Goal: Task Accomplishment & Management: Use online tool/utility

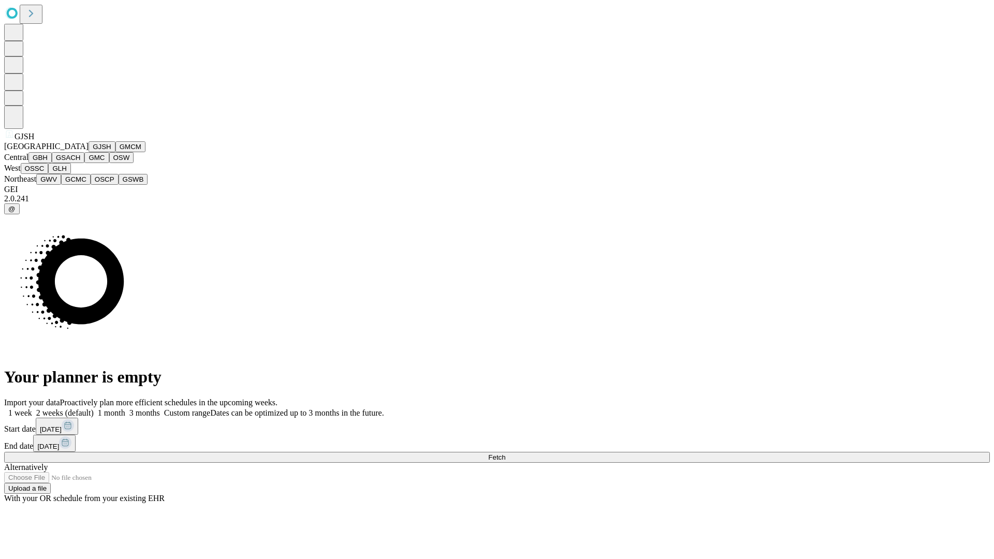
click at [89, 152] on button "GJSH" at bounding box center [102, 146] width 27 height 11
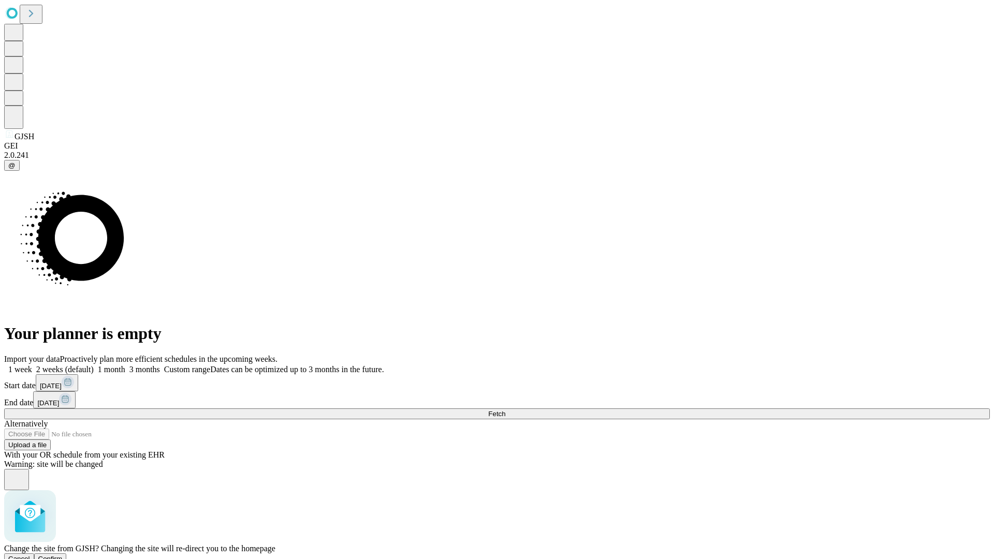
click at [63, 555] on span "Confirm" at bounding box center [50, 559] width 24 height 8
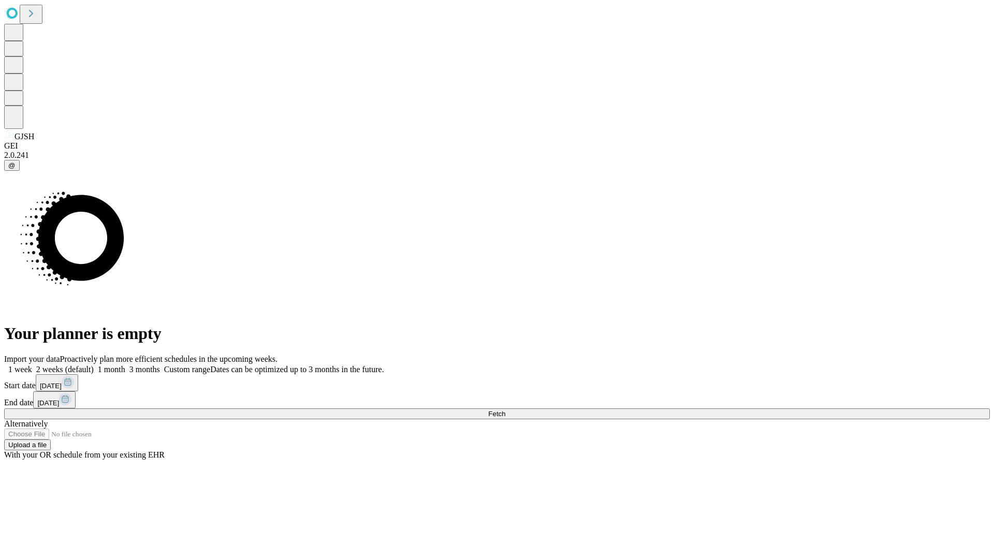
click at [125, 365] on label "1 month" at bounding box center [110, 369] width 32 height 9
click at [505, 410] on span "Fetch" at bounding box center [496, 414] width 17 height 8
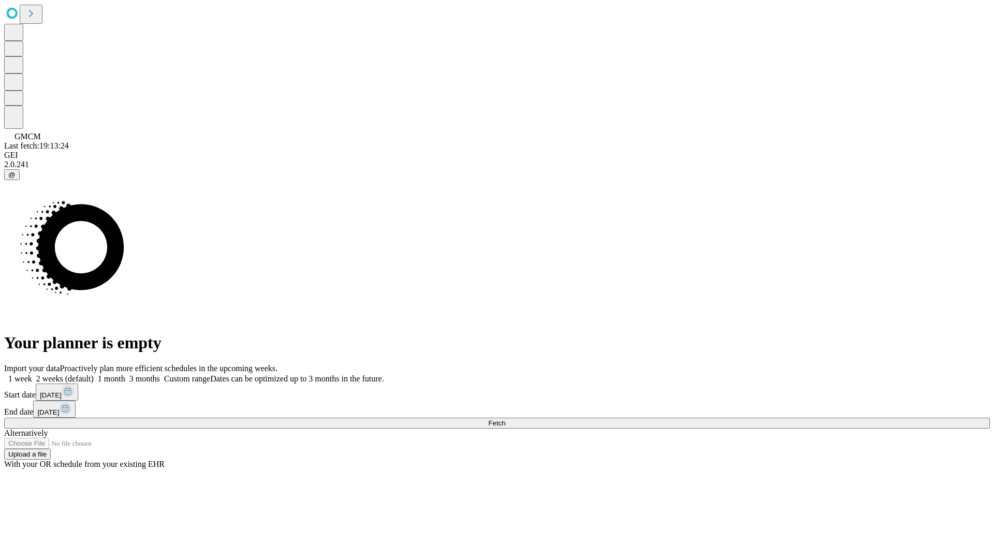
click at [125, 374] on label "1 month" at bounding box center [110, 378] width 32 height 9
click at [505, 419] on span "Fetch" at bounding box center [496, 423] width 17 height 8
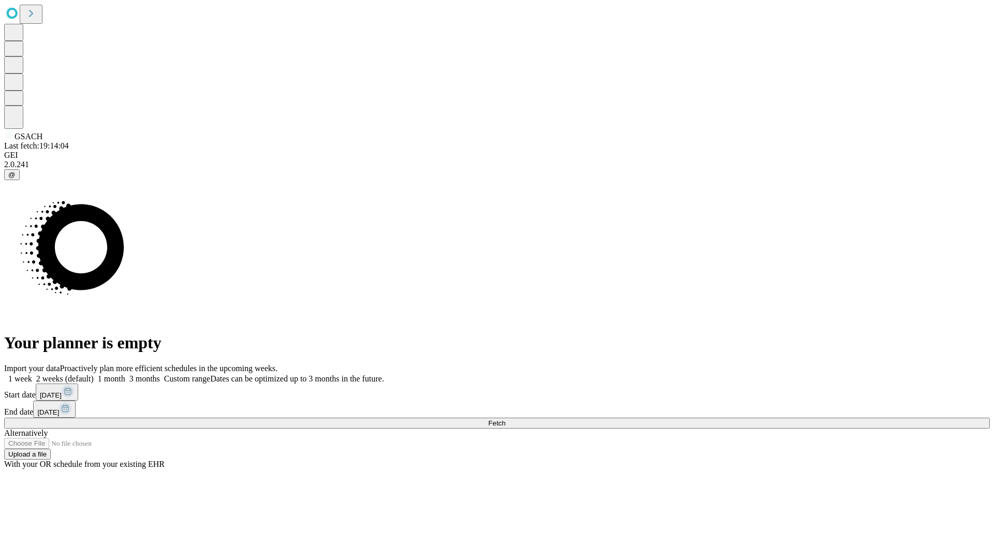
click at [125, 374] on label "1 month" at bounding box center [110, 378] width 32 height 9
click at [505, 419] on span "Fetch" at bounding box center [496, 423] width 17 height 8
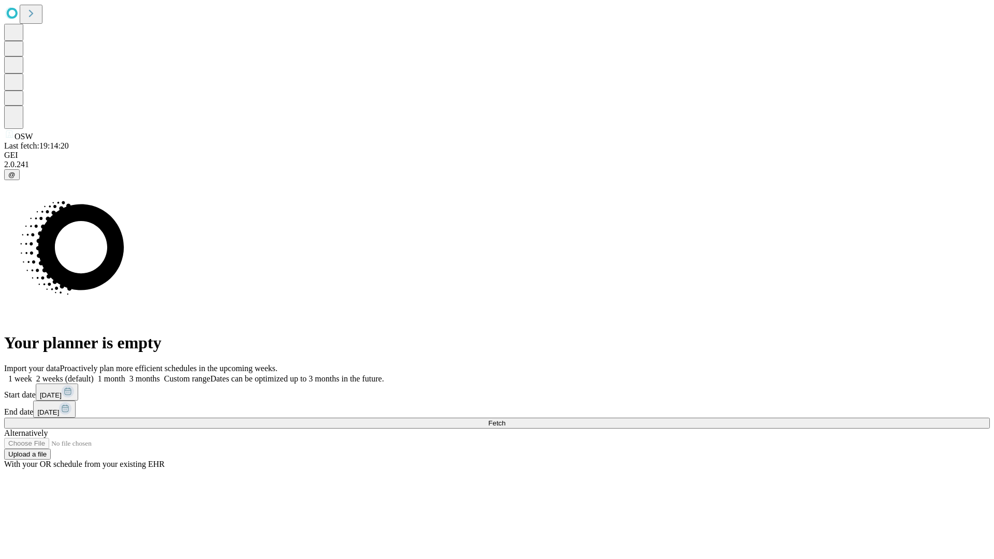
click at [125, 374] on label "1 month" at bounding box center [110, 378] width 32 height 9
click at [505, 419] on span "Fetch" at bounding box center [496, 423] width 17 height 8
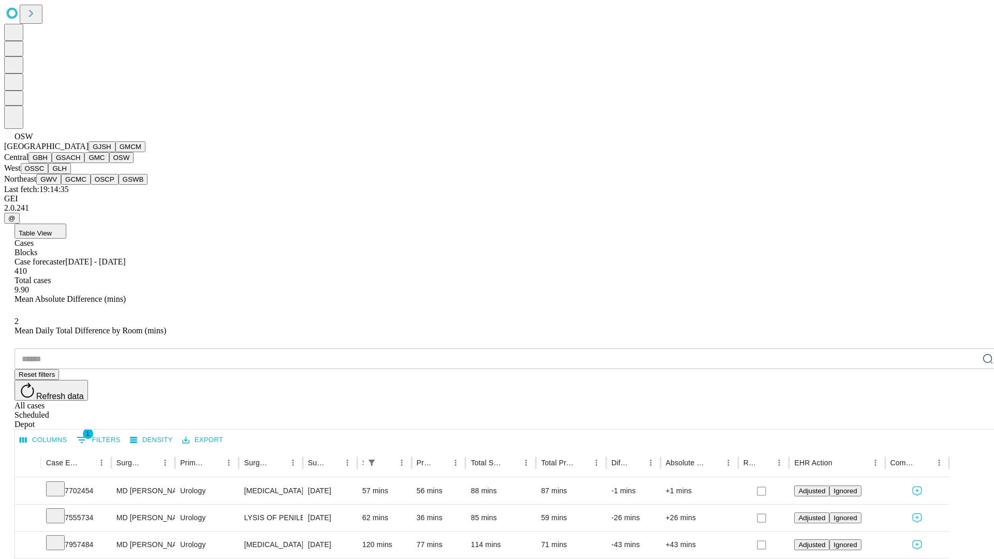
click at [49, 174] on button "OSSC" at bounding box center [35, 168] width 28 height 11
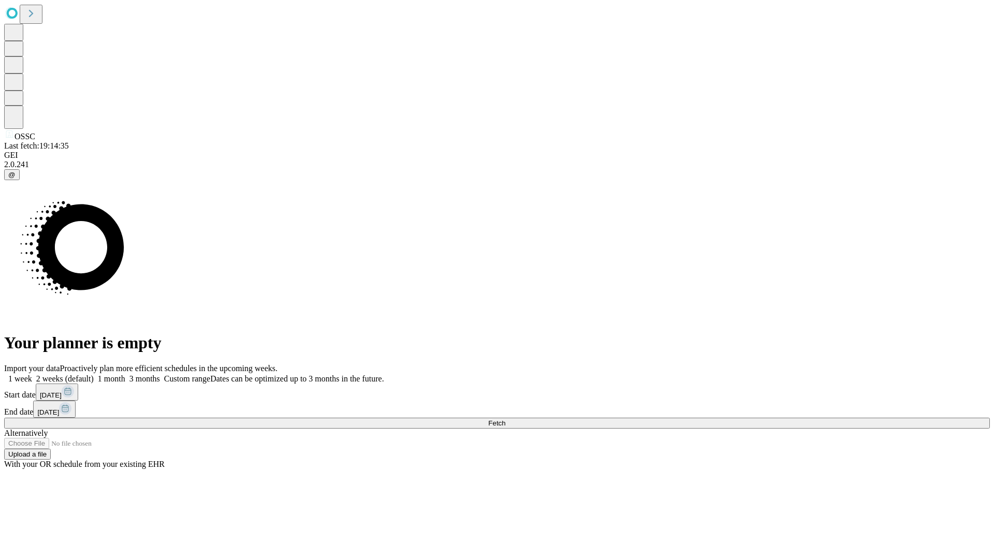
click at [125, 374] on label "1 month" at bounding box center [110, 378] width 32 height 9
click at [505, 419] on span "Fetch" at bounding box center [496, 423] width 17 height 8
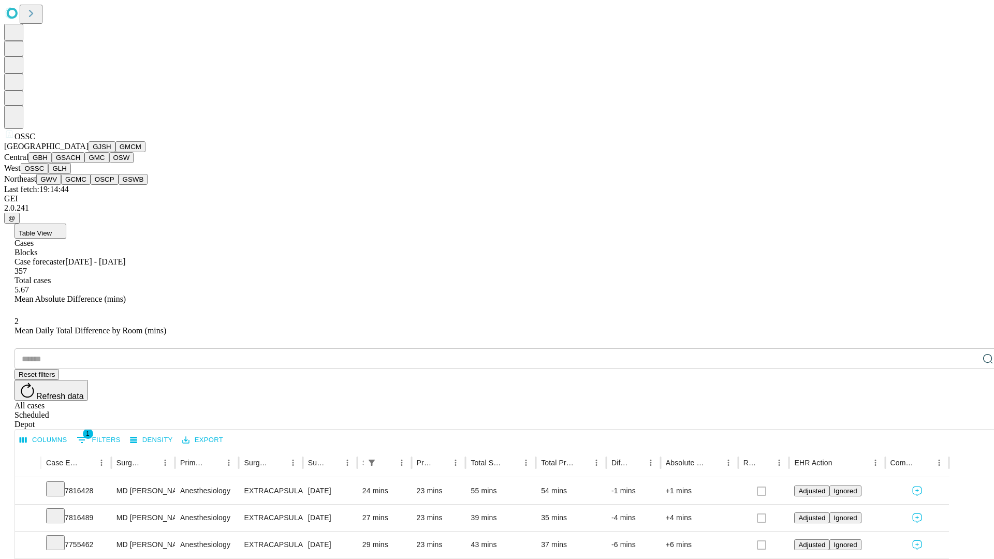
click at [70, 174] on button "GLH" at bounding box center [59, 168] width 22 height 11
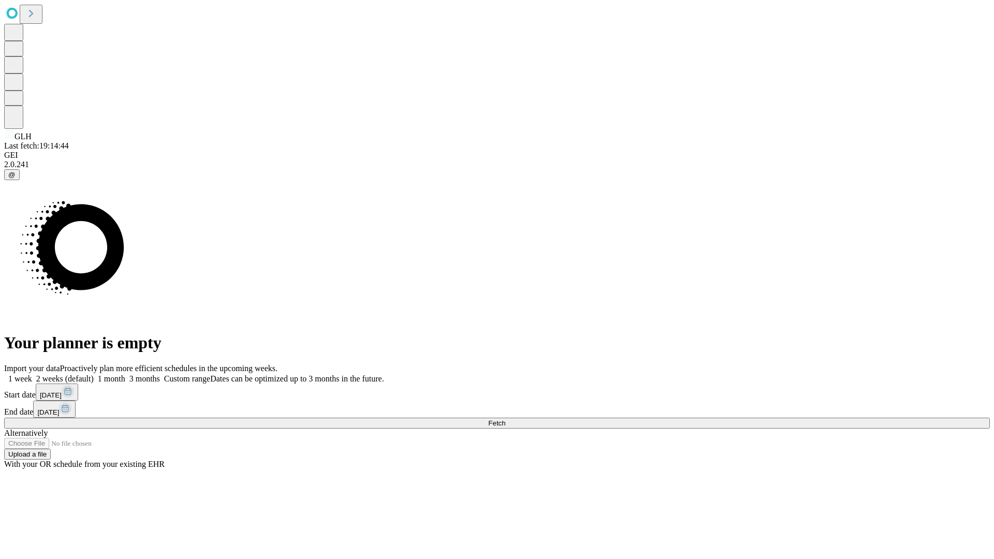
click at [125, 374] on label "1 month" at bounding box center [110, 378] width 32 height 9
click at [505, 419] on span "Fetch" at bounding box center [496, 423] width 17 height 8
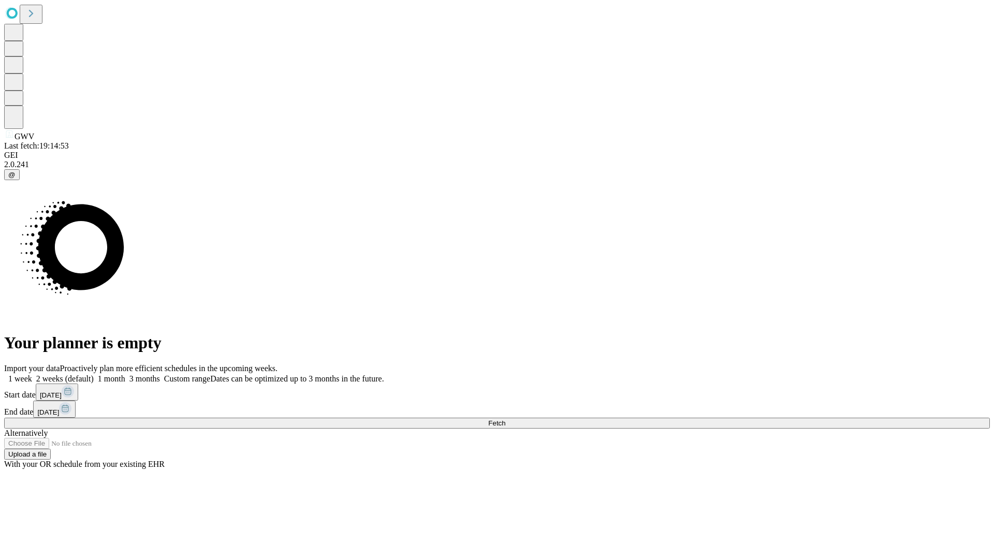
click at [125, 374] on label "1 month" at bounding box center [110, 378] width 32 height 9
click at [505, 419] on span "Fetch" at bounding box center [496, 423] width 17 height 8
